Goal: Task Accomplishment & Management: Manage account settings

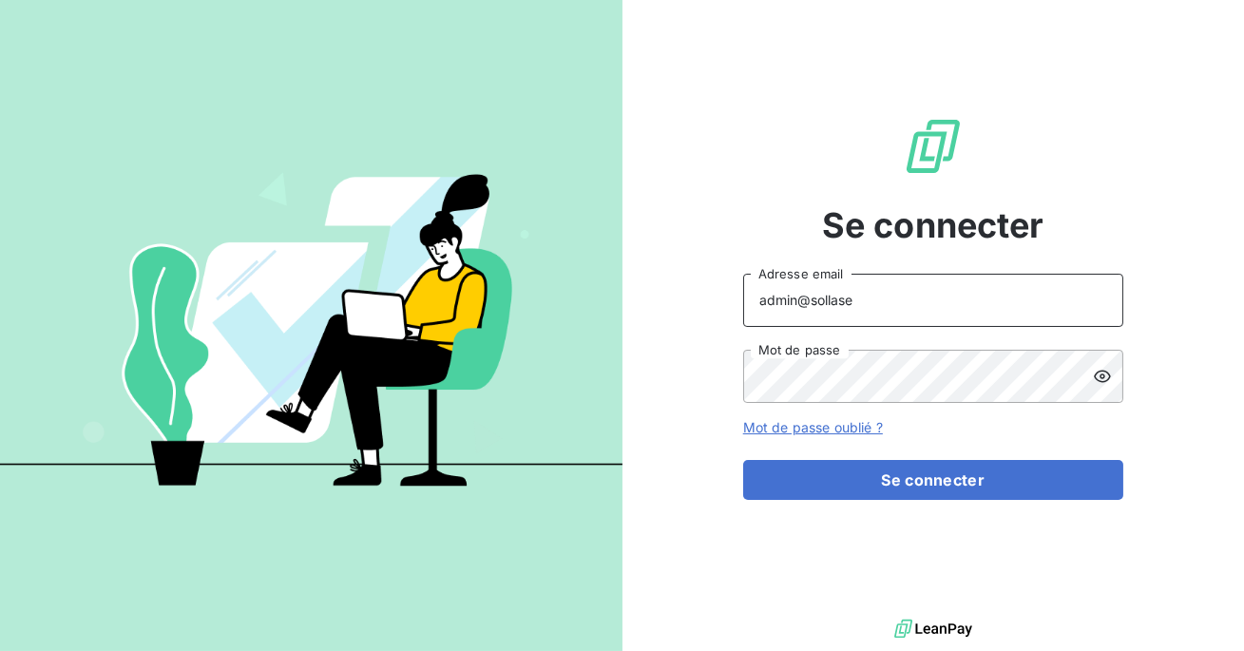
click at [913, 307] on input "admin@sollase" at bounding box center [933, 300] width 380 height 53
type input "admin@actasas"
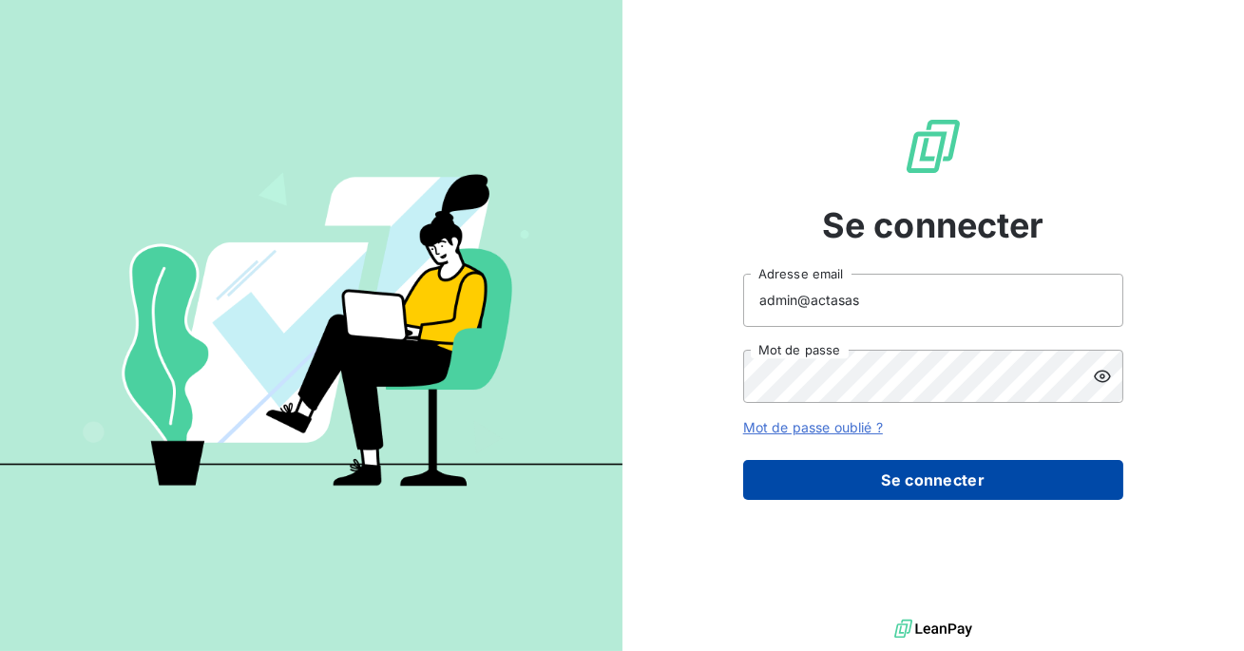
click at [906, 462] on button "Se connecter" at bounding box center [933, 480] width 380 height 40
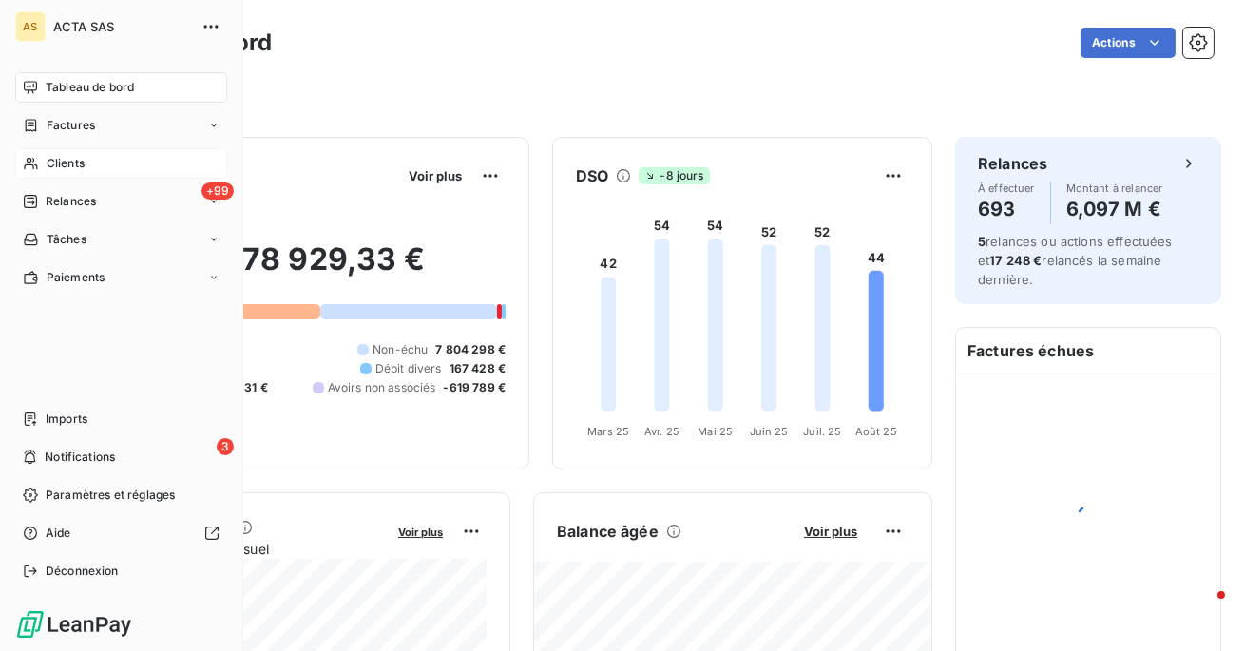
click at [92, 163] on div "Clients" at bounding box center [121, 163] width 212 height 30
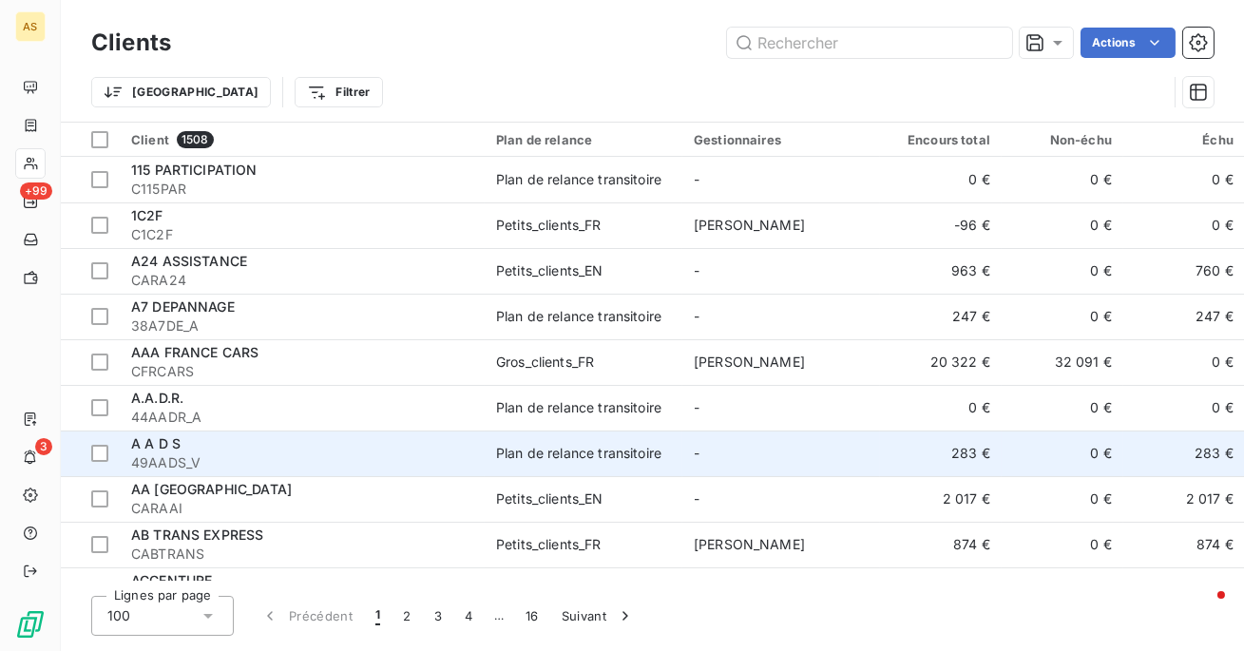
click at [508, 444] on div "Plan de relance transitoire" at bounding box center [578, 453] width 165 height 19
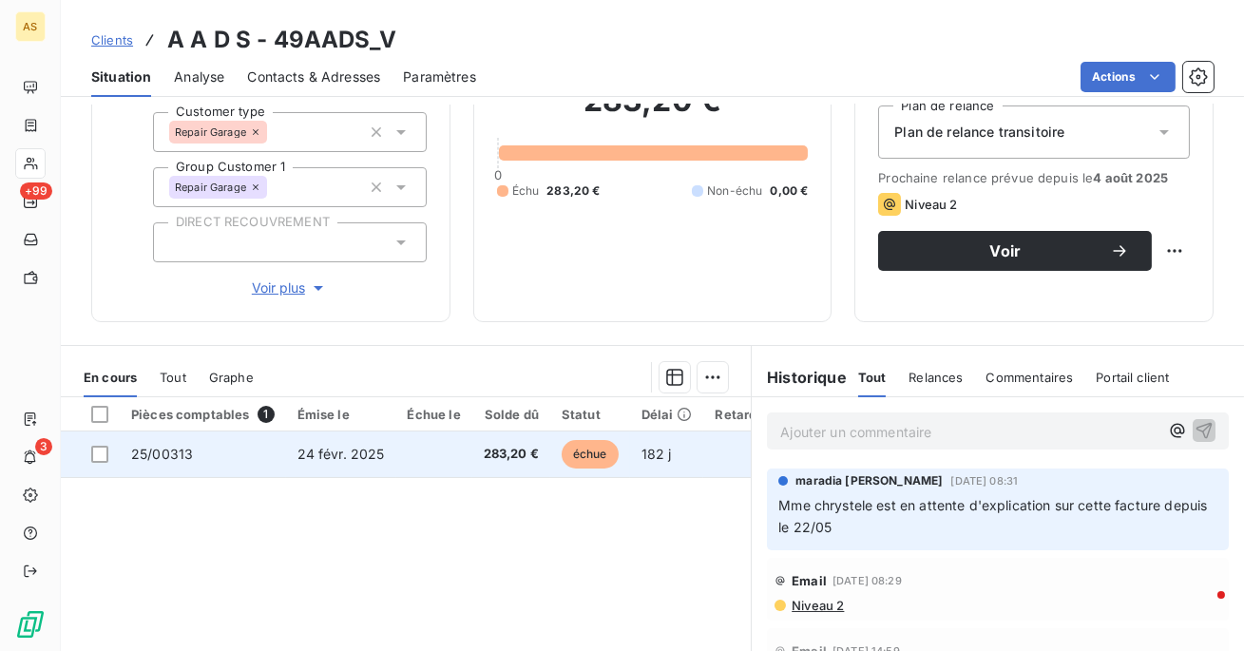
scroll to position [229, 0]
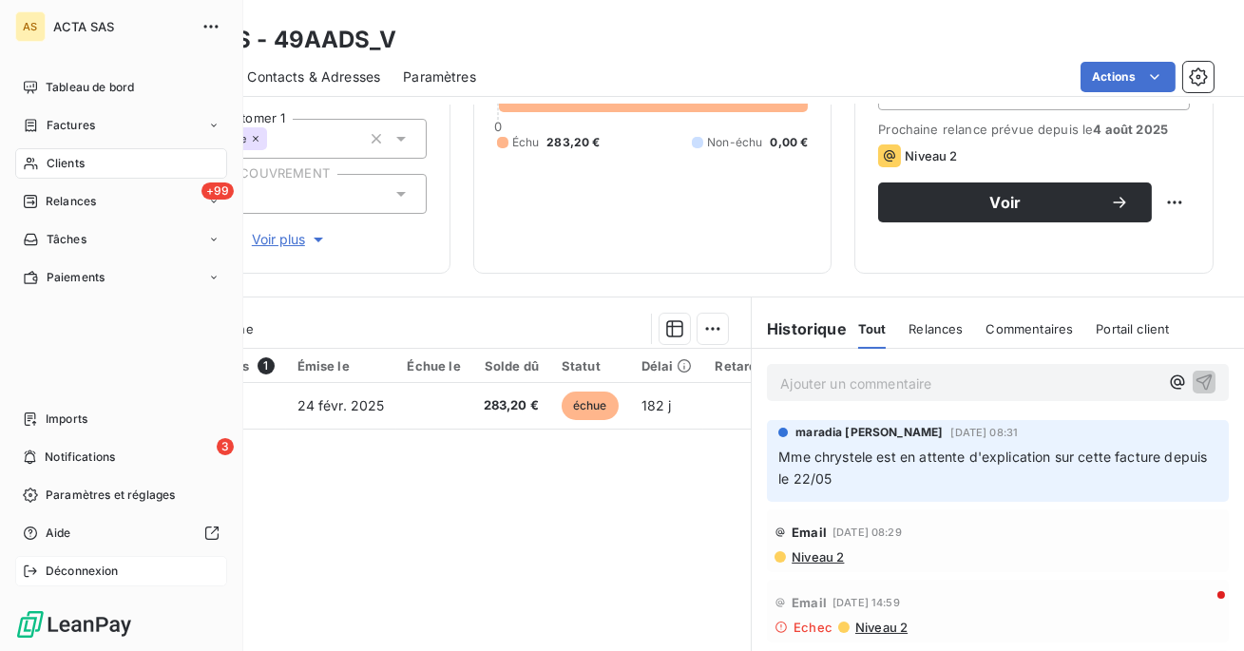
click at [48, 585] on div "Déconnexion" at bounding box center [121, 571] width 212 height 30
